Goal: Obtain resource: Download file/media

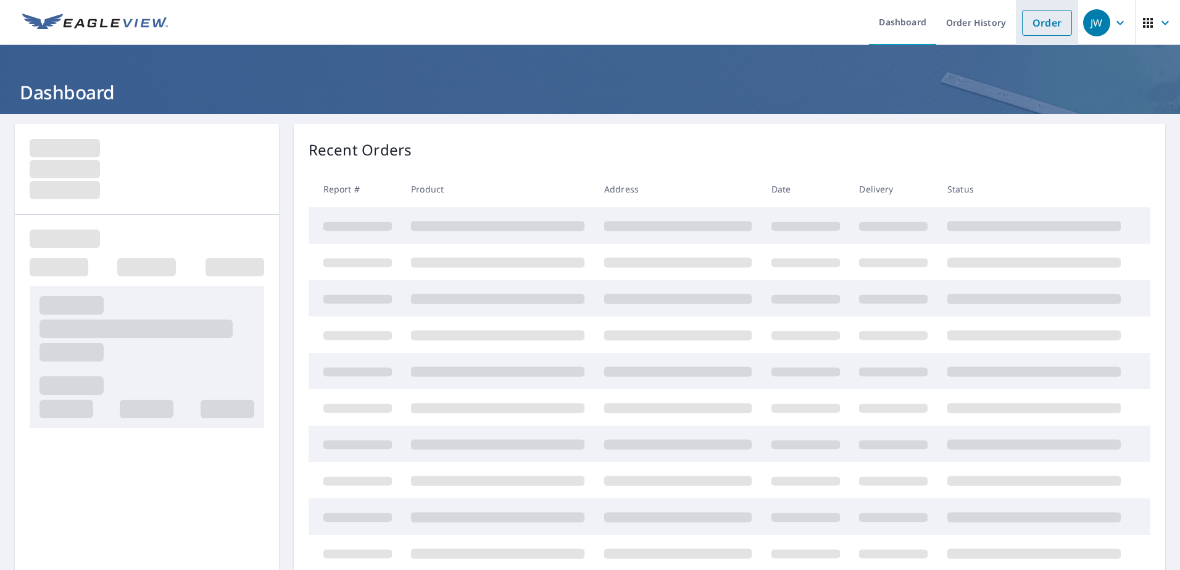
click at [1037, 21] on link "Order" at bounding box center [1047, 23] width 50 height 26
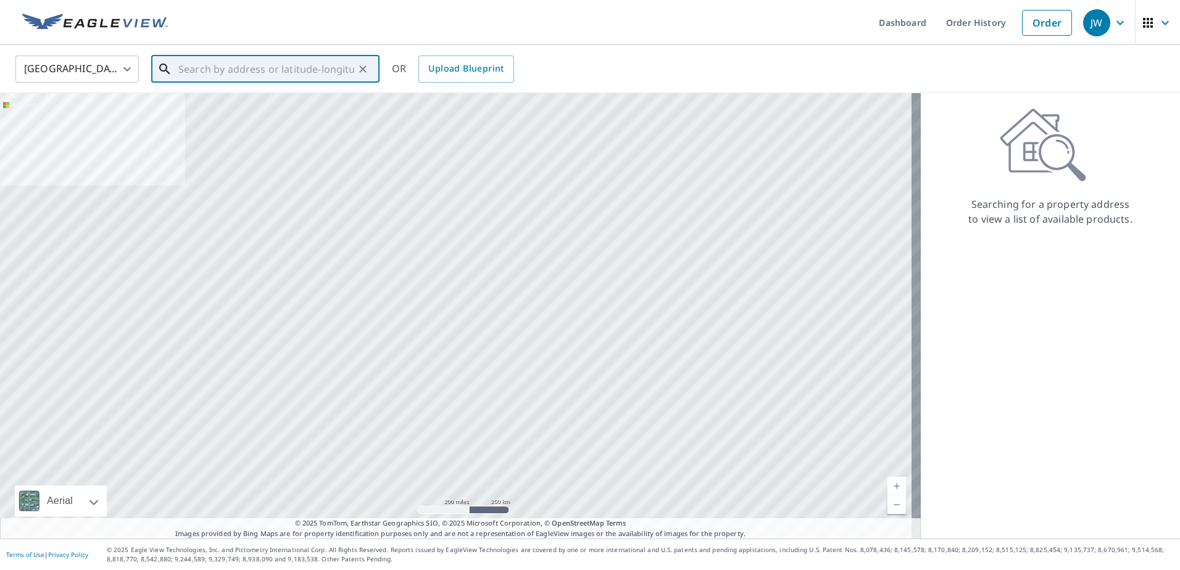
click at [223, 70] on input "text" at bounding box center [266, 69] width 176 height 35
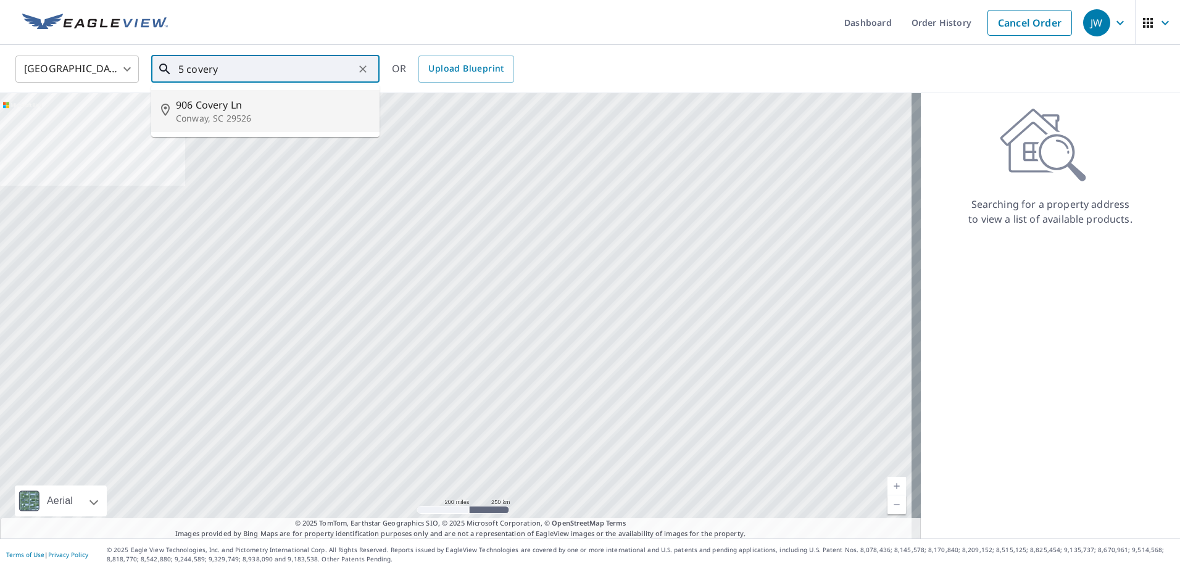
click at [255, 109] on span "906 Covery Ln" at bounding box center [273, 105] width 194 height 15
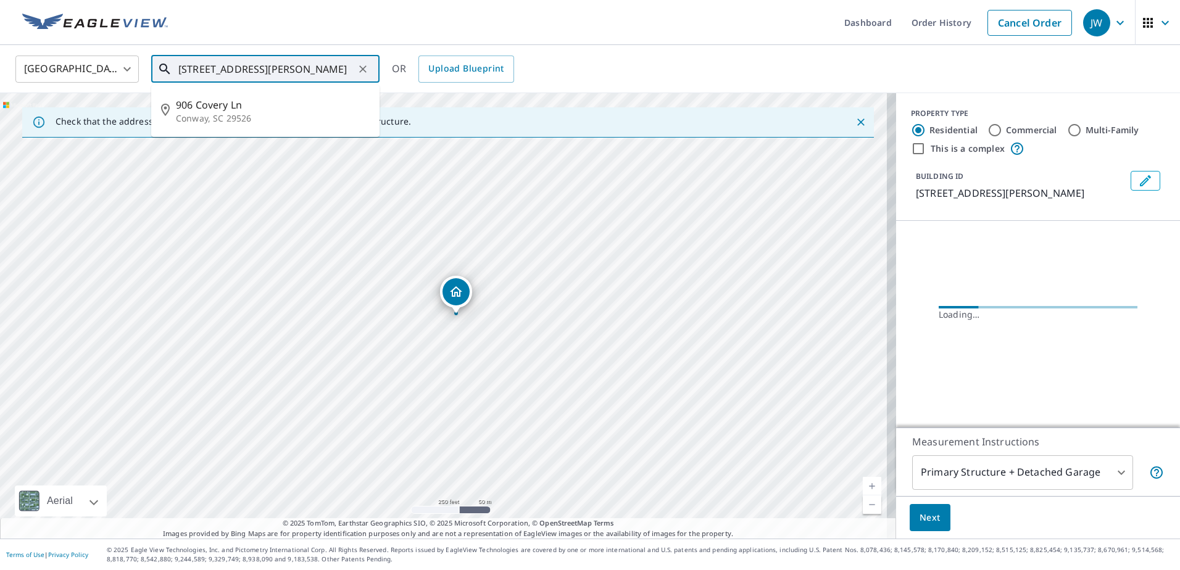
drag, startPoint x: 338, startPoint y: 67, endPoint x: -2, endPoint y: 6, distance: 346.1
click at [0, 6] on html "JW JW Dashboard Order History Cancel Order JW [GEOGRAPHIC_DATA] [GEOGRAPHIC_DAT…" at bounding box center [590, 285] width 1180 height 570
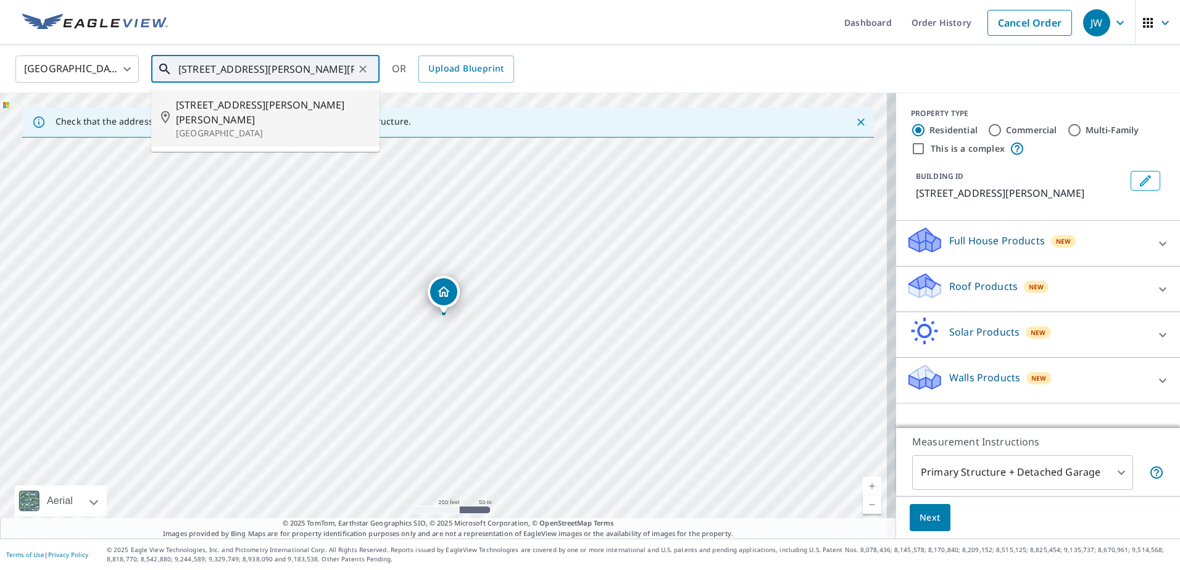
click at [249, 106] on span "[STREET_ADDRESS][PERSON_NAME][PERSON_NAME]" at bounding box center [273, 113] width 194 height 30
type input "[STREET_ADDRESS][PERSON_NAME]"
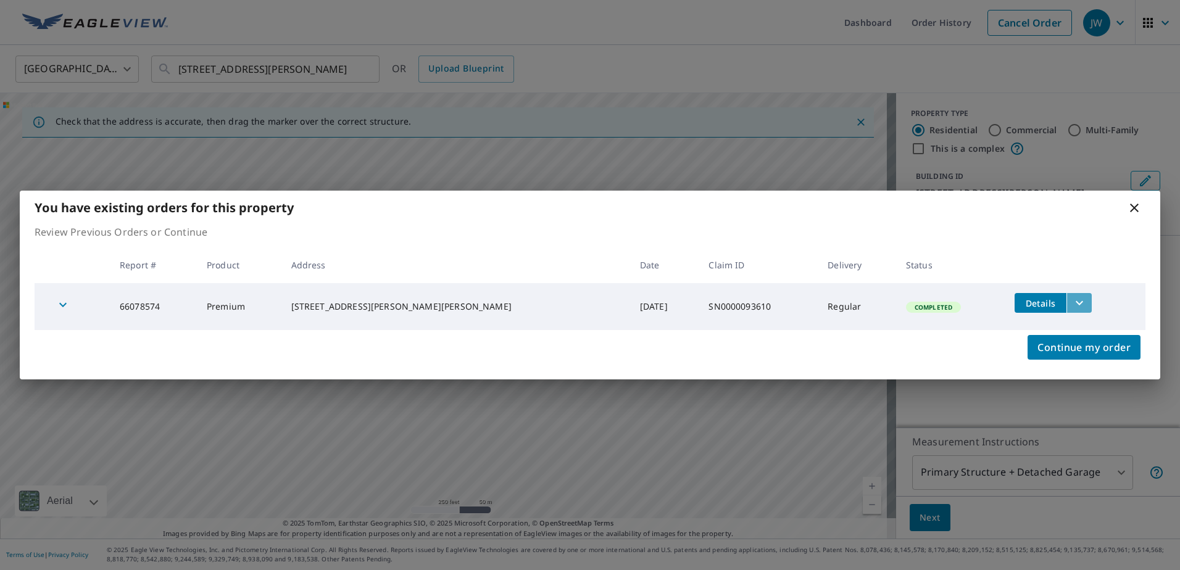
click at [1072, 300] on icon "filesDropdownBtn-66078574" at bounding box center [1079, 303] width 15 height 15
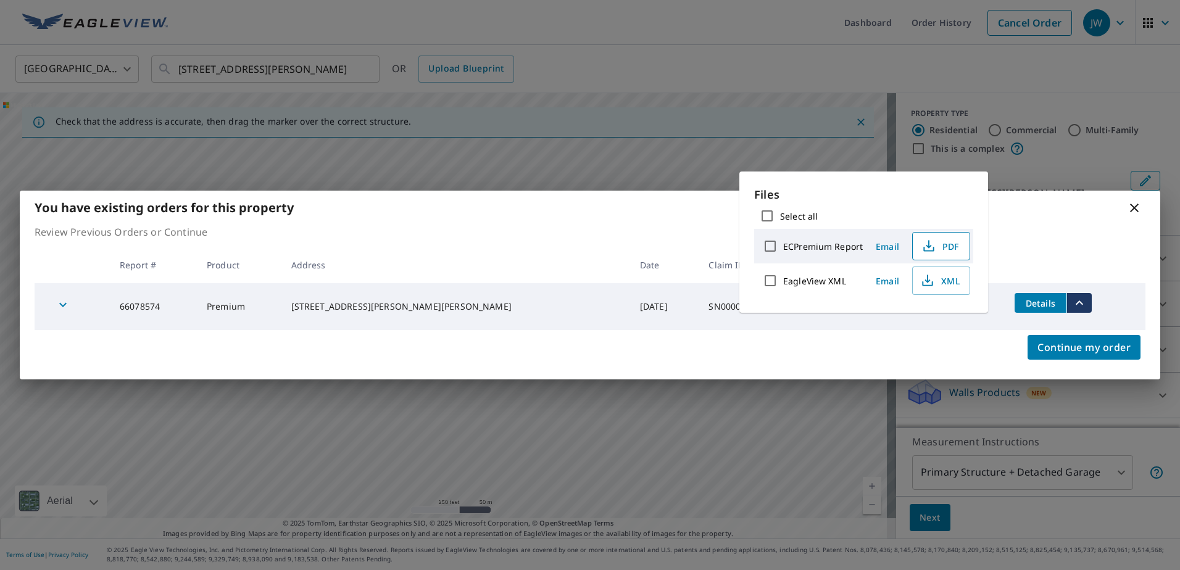
click at [942, 249] on span "PDF" at bounding box center [939, 246] width 39 height 15
